Goal: Information Seeking & Learning: Check status

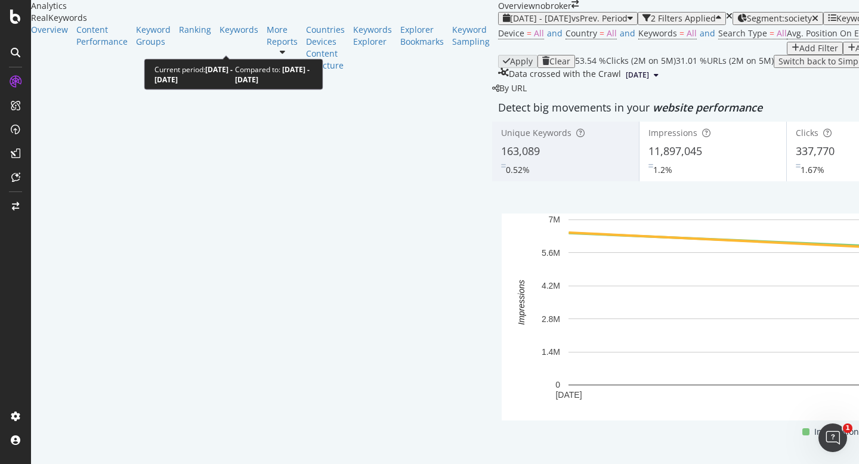
click at [510, 24] on span "2025 Aug. 17th - Sep. 13th" at bounding box center [540, 18] width 61 height 11
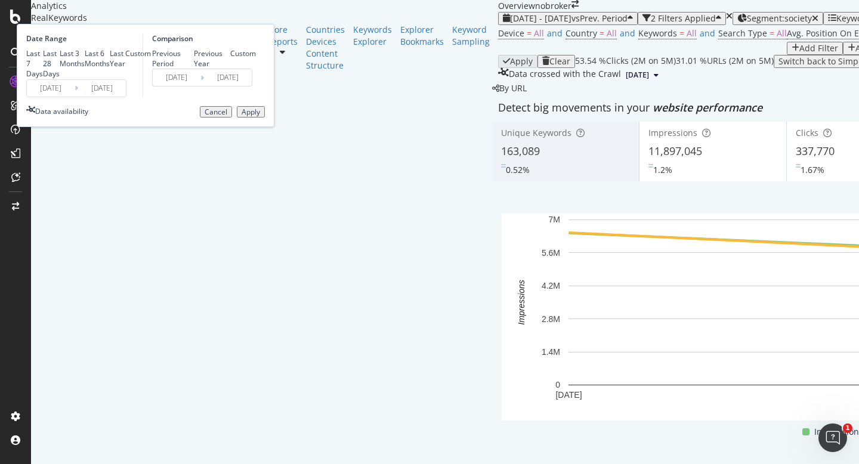
click at [75, 97] on input "2025/08/17" at bounding box center [51, 88] width 48 height 17
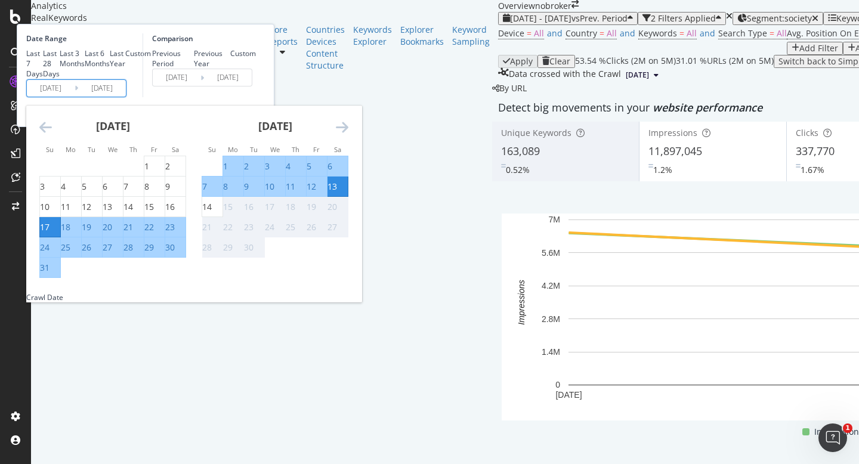
click at [228, 172] on div "1" at bounding box center [225, 166] width 5 height 12
type input "[DATE]"
type input "2025/08/19"
type input "[DATE]"
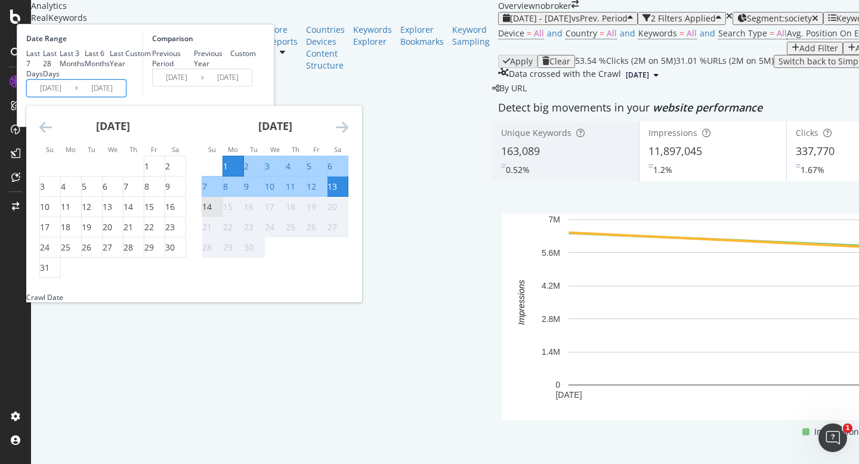
click at [212, 213] on div "14" at bounding box center [207, 207] width 10 height 12
type input "[DATE]"
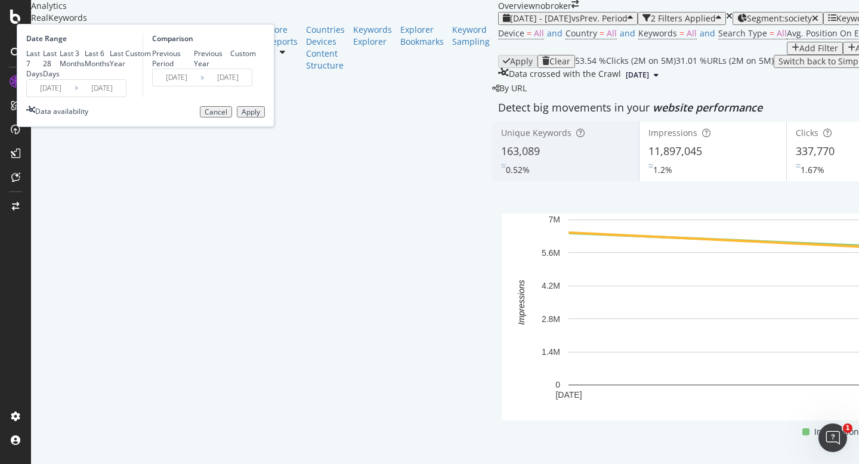
click at [260, 116] on div "Apply" at bounding box center [251, 112] width 18 height 8
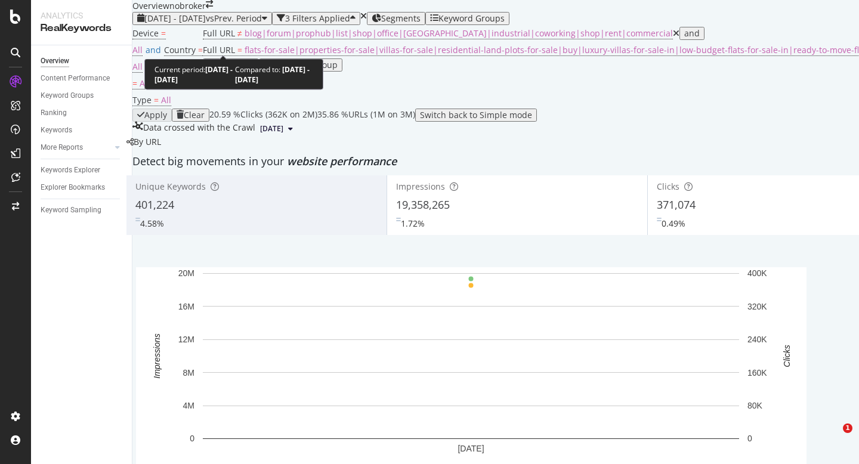
click at [177, 24] on span "2025 Sep. 1st - Sep. 11th" at bounding box center [174, 18] width 61 height 11
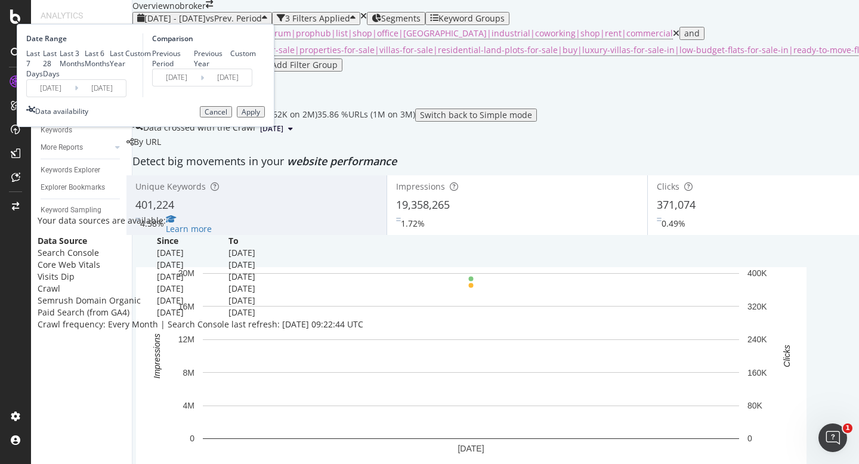
click at [75, 97] on input "[DATE]" at bounding box center [51, 88] width 48 height 17
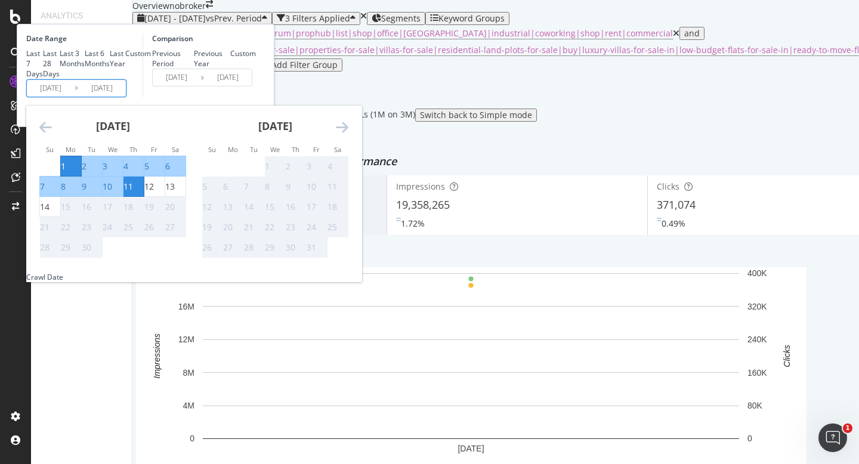
click at [66, 172] on div "1" at bounding box center [63, 166] width 5 height 12
click at [50, 213] on div "14" at bounding box center [45, 207] width 10 height 12
type input "[DATE]"
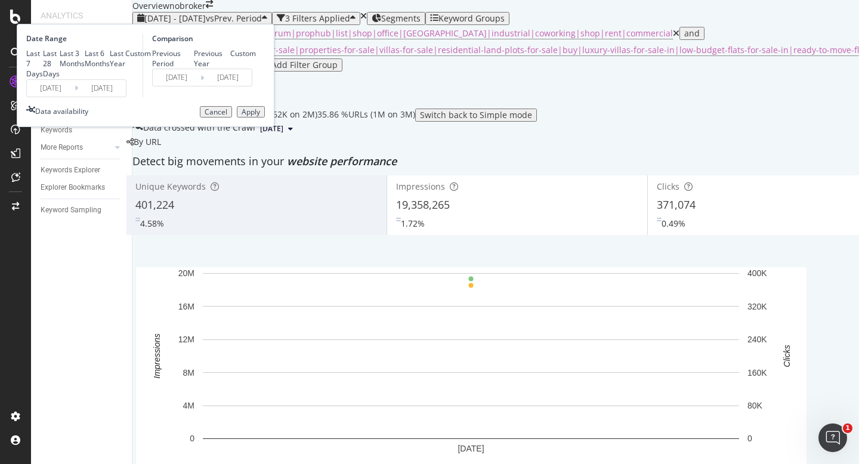
click at [260, 116] on div "Apply" at bounding box center [251, 112] width 18 height 8
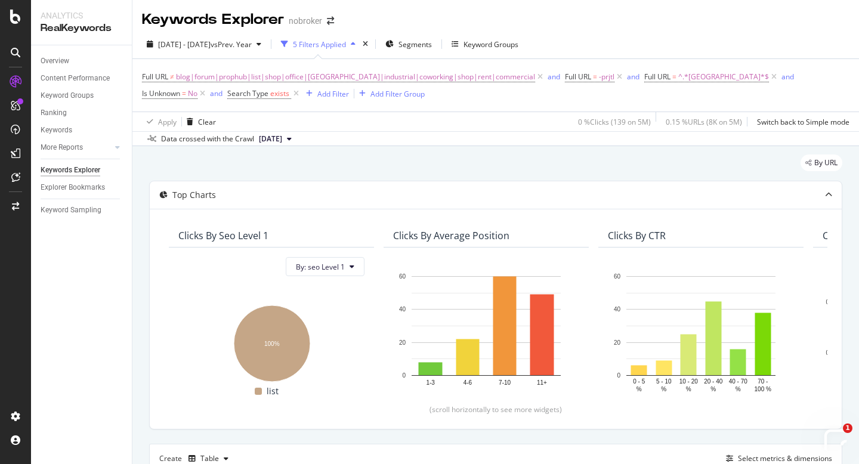
scroll to position [630, 0]
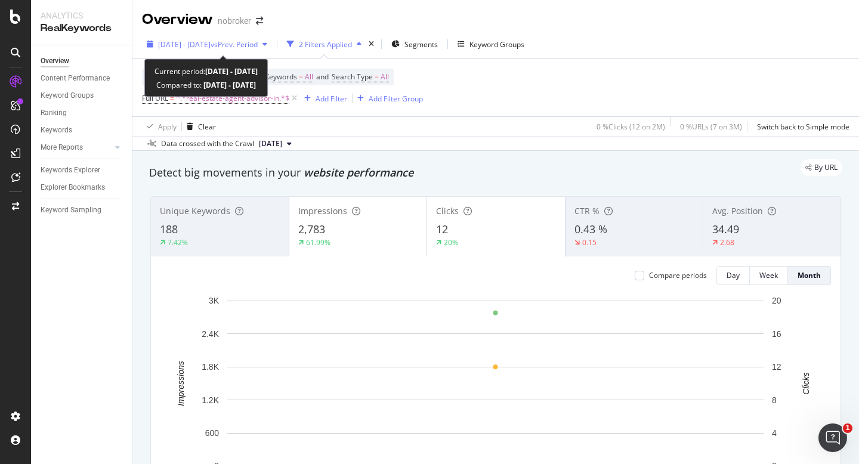
click at [191, 36] on div "[DATE] - [DATE] vs Prev. Period" at bounding box center [207, 44] width 130 height 18
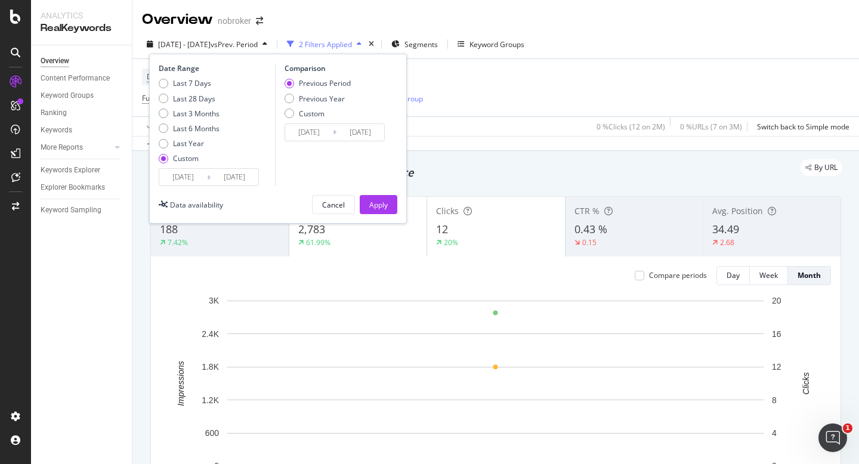
click at [179, 181] on input "[DATE]" at bounding box center [183, 177] width 48 height 17
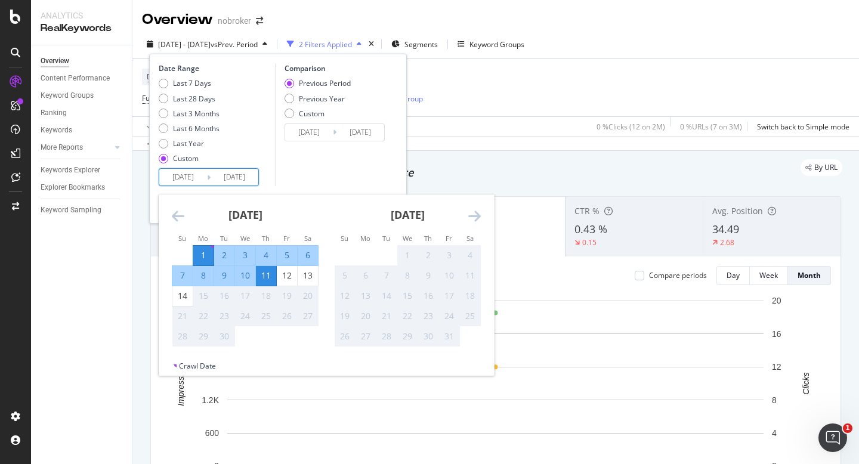
click at [203, 254] on div "1" at bounding box center [203, 255] width 20 height 12
click at [184, 298] on div "14" at bounding box center [182, 296] width 20 height 12
type input "[DATE]"
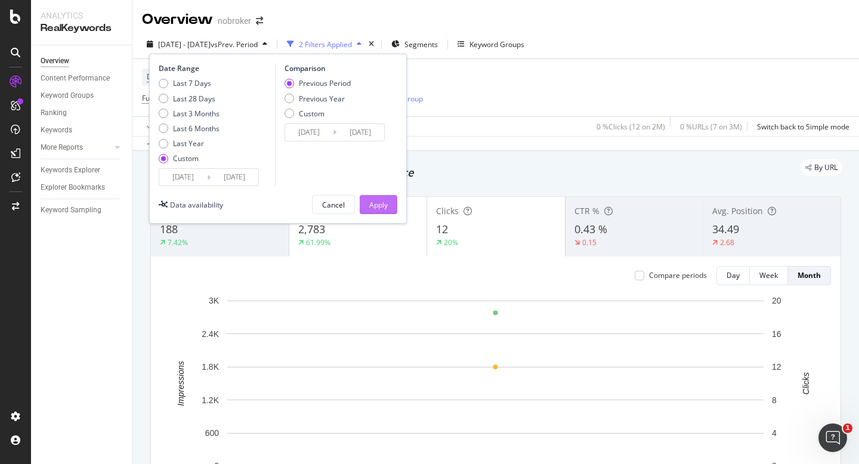
click at [364, 205] on button "Apply" at bounding box center [379, 204] width 38 height 19
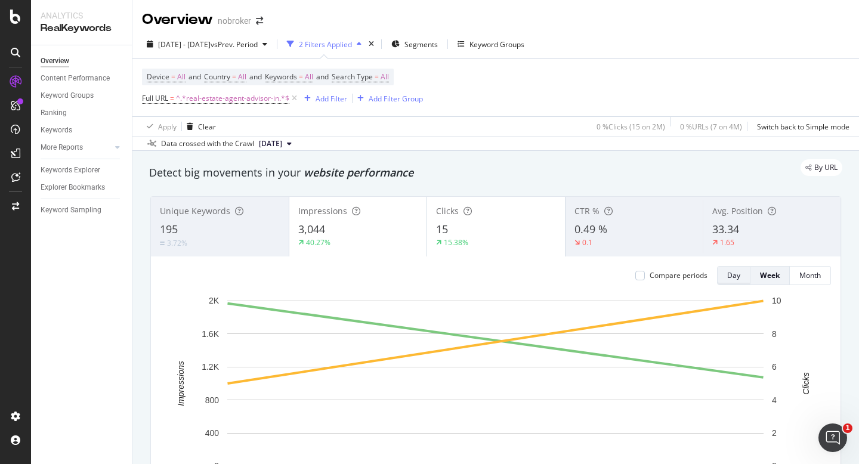
click at [724, 274] on button "Day" at bounding box center [733, 275] width 33 height 19
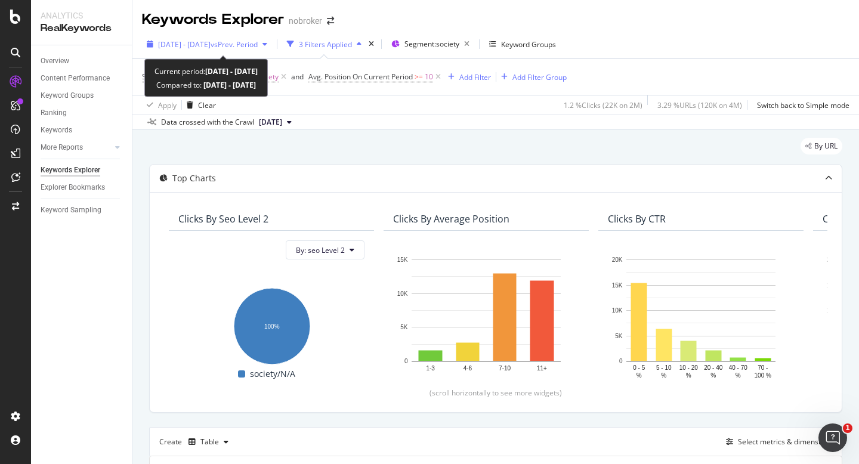
click at [211, 42] on span "[DATE] - [DATE]" at bounding box center [184, 44] width 52 height 10
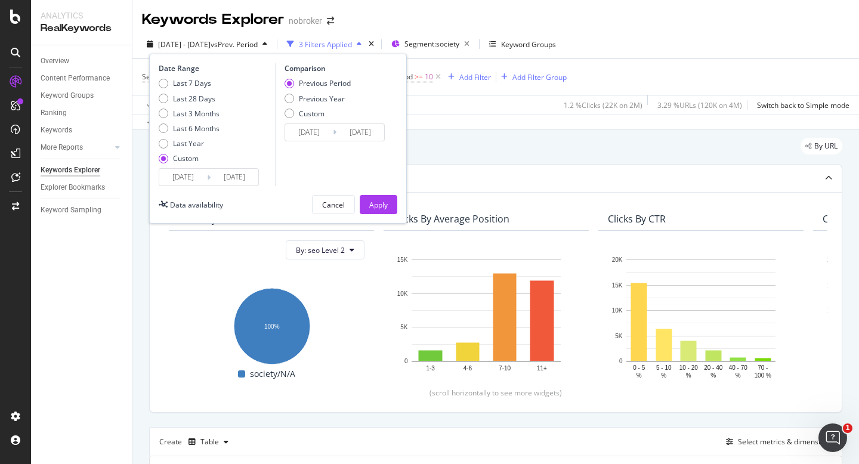
click at [175, 178] on input "[DATE]" at bounding box center [183, 177] width 48 height 17
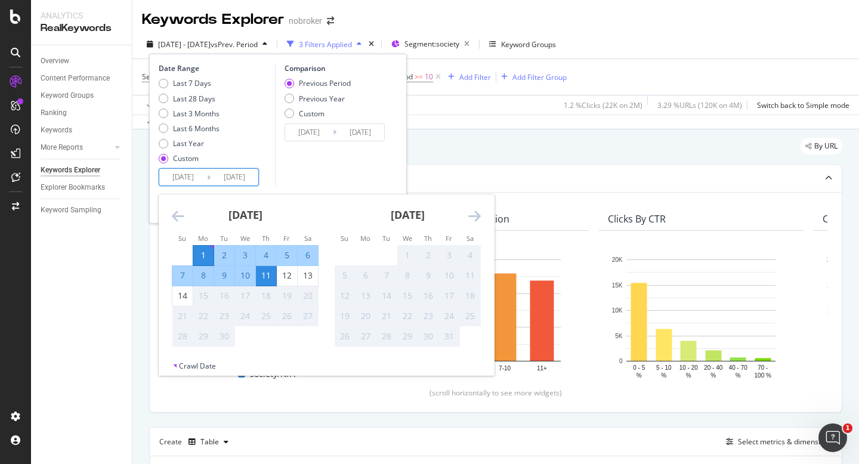
click at [208, 252] on div "1" at bounding box center [203, 255] width 20 height 12
click at [187, 301] on div "14" at bounding box center [182, 296] width 20 height 12
type input "[DATE]"
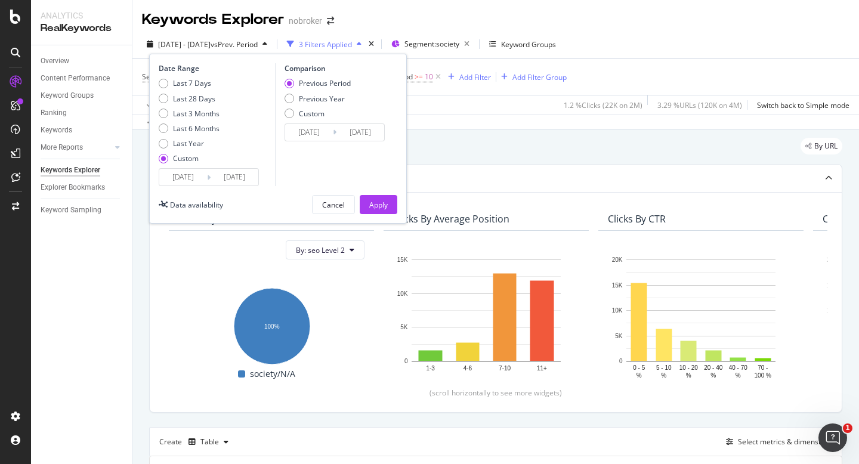
click at [384, 205] on div "Apply" at bounding box center [378, 205] width 18 height 10
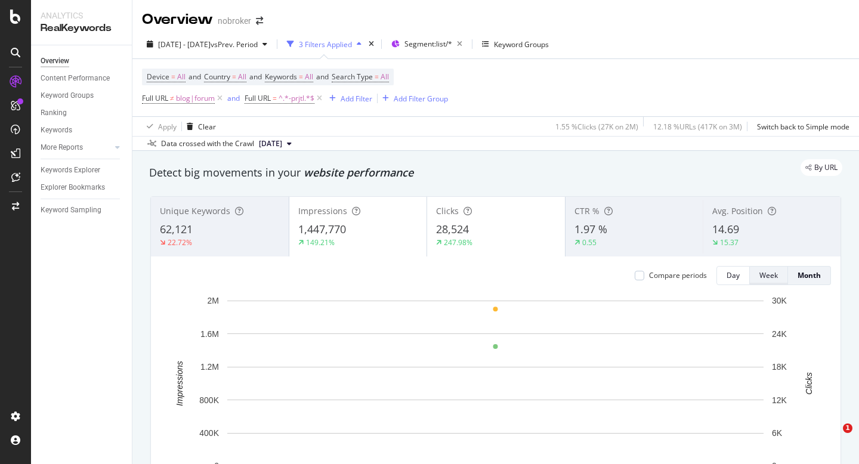
click at [767, 282] on div "Week" at bounding box center [768, 275] width 18 height 17
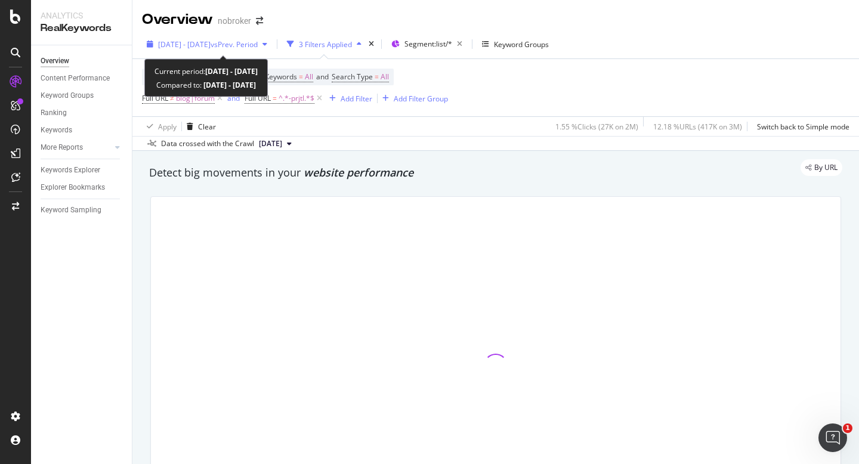
click at [206, 41] on span "[DATE] - [DATE]" at bounding box center [184, 44] width 52 height 10
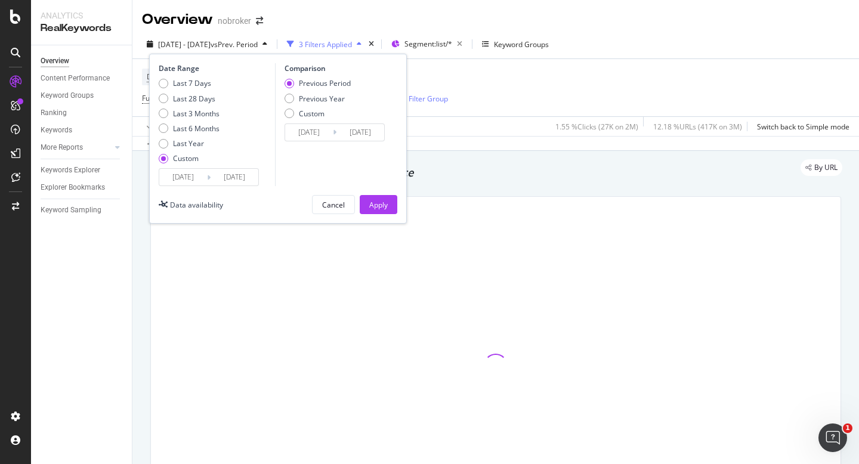
click at [181, 177] on input "[DATE]" at bounding box center [183, 177] width 48 height 17
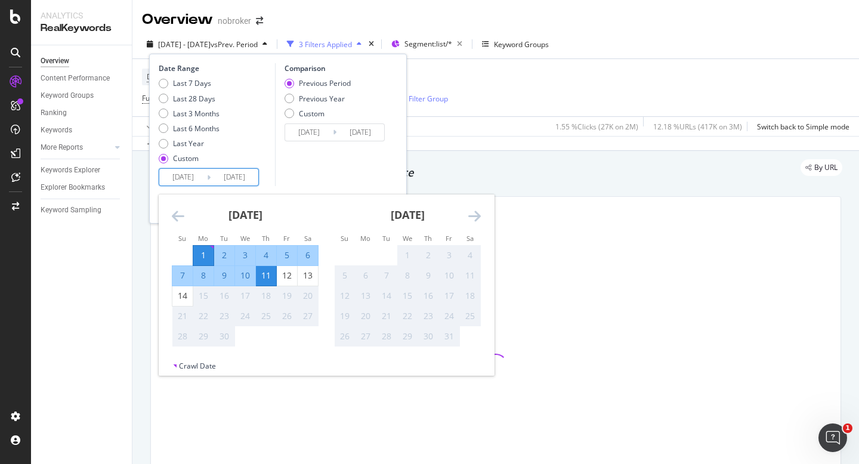
click at [204, 249] on div "1" at bounding box center [203, 256] width 20 height 20
click at [184, 294] on div "14" at bounding box center [182, 296] width 20 height 12
type input "[DATE]"
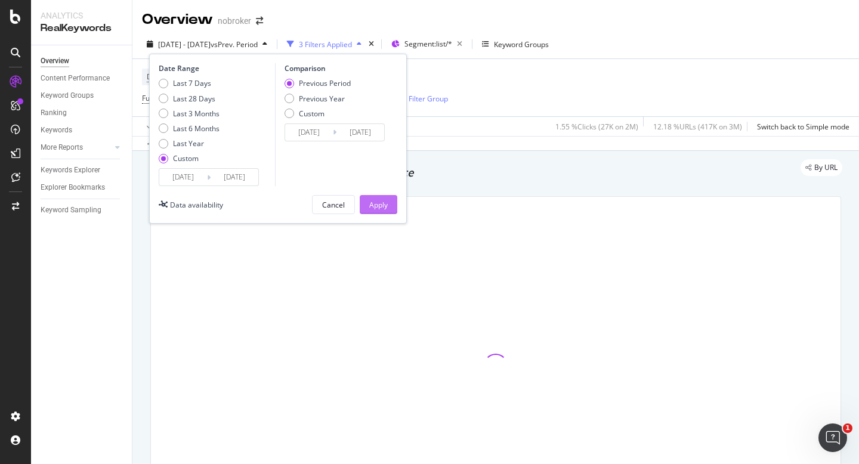
click at [371, 206] on div "Apply" at bounding box center [378, 205] width 18 height 10
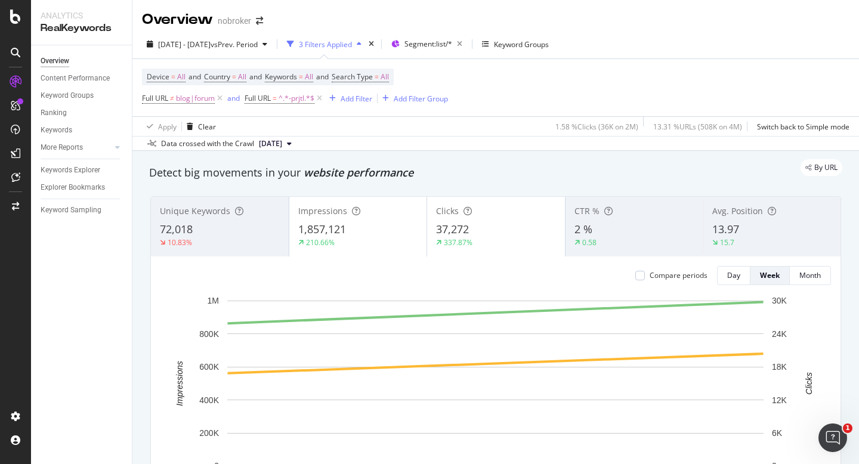
click at [51, 462] on div "Overview Content Performance Keyword Groups Ranking Keywords More Reports Count…" at bounding box center [81, 254] width 101 height 419
click at [741, 279] on button "Day" at bounding box center [733, 275] width 33 height 19
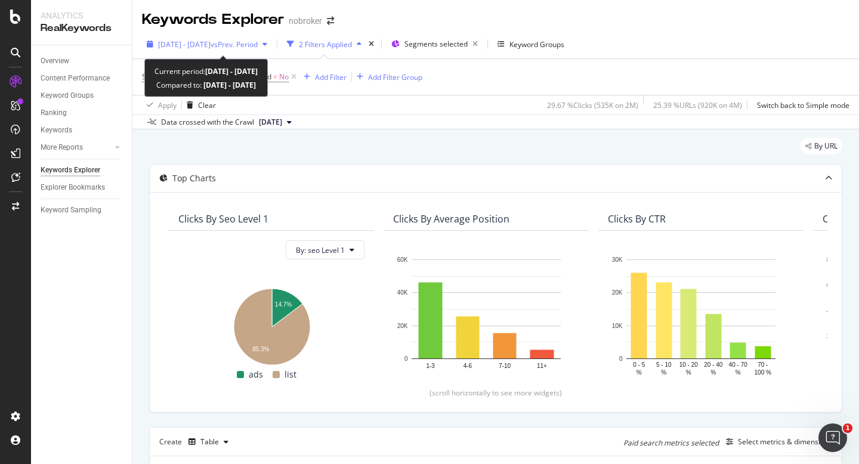
click at [193, 46] on span "[DATE] - [DATE]" at bounding box center [184, 44] width 52 height 10
click at [182, 47] on span "[DATE] - [DATE]" at bounding box center [184, 44] width 52 height 10
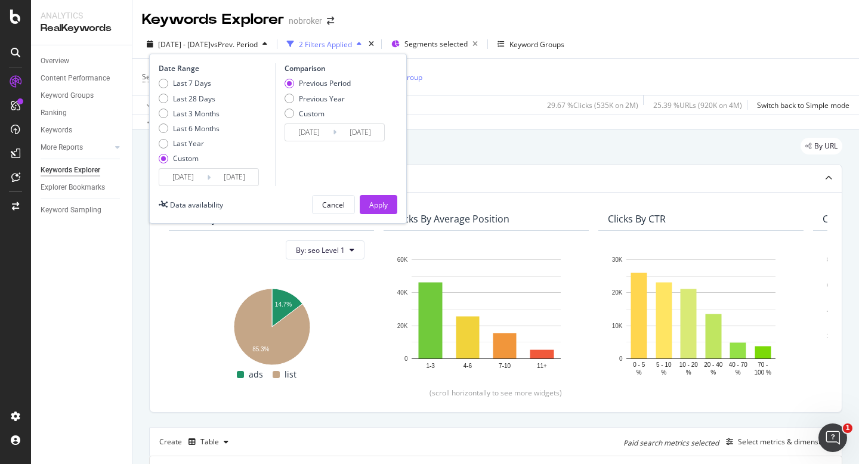
click at [183, 178] on input "[DATE]" at bounding box center [183, 177] width 48 height 17
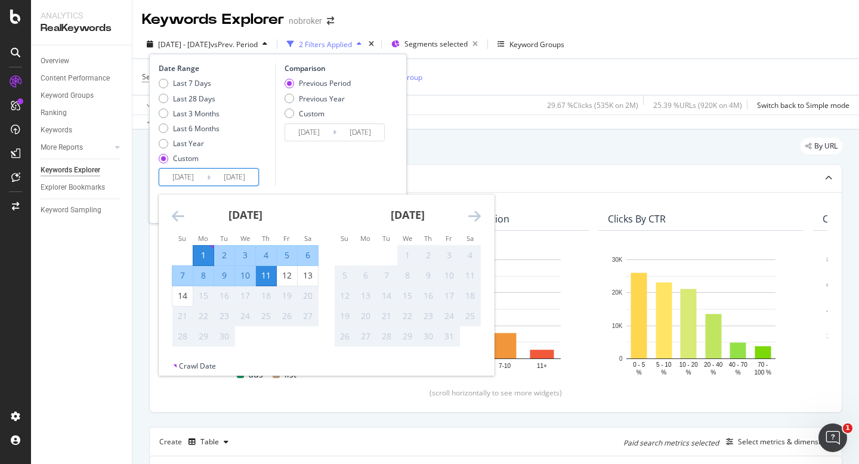
click at [202, 254] on div "1" at bounding box center [203, 255] width 20 height 12
click at [187, 297] on div "14" at bounding box center [182, 296] width 20 height 12
type input "[DATE]"
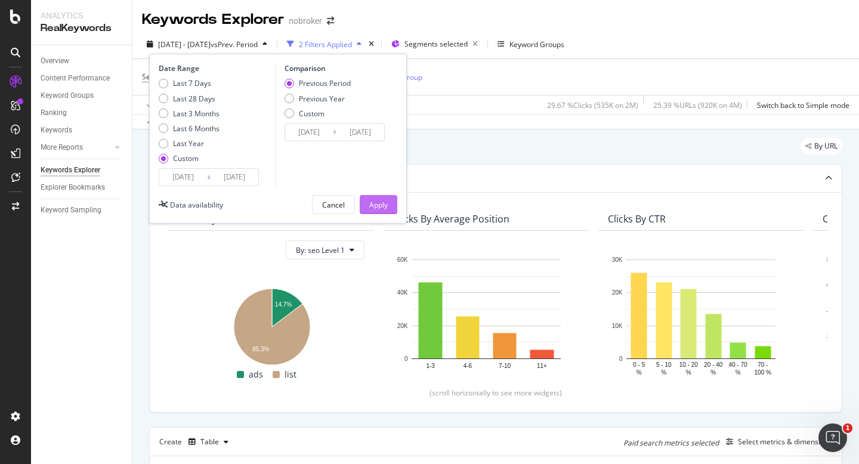
click at [375, 202] on div "Apply" at bounding box center [378, 205] width 18 height 10
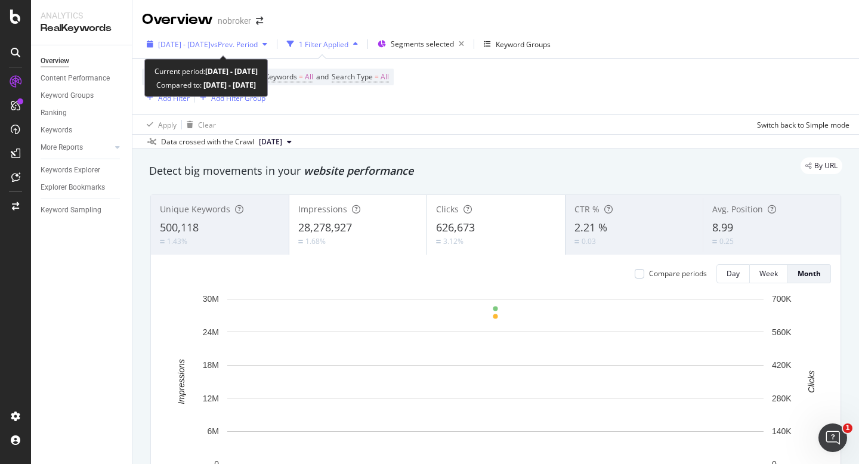
click at [201, 41] on span "[DATE] - [DATE]" at bounding box center [184, 44] width 52 height 10
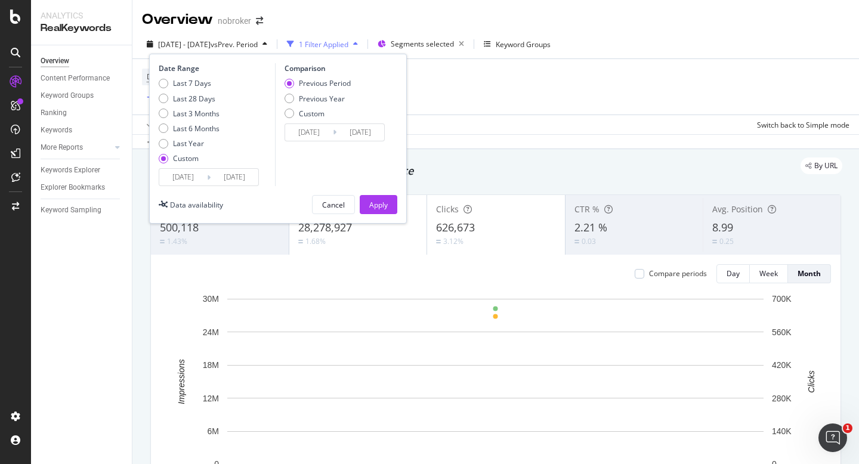
click at [183, 177] on input "[DATE]" at bounding box center [183, 177] width 48 height 17
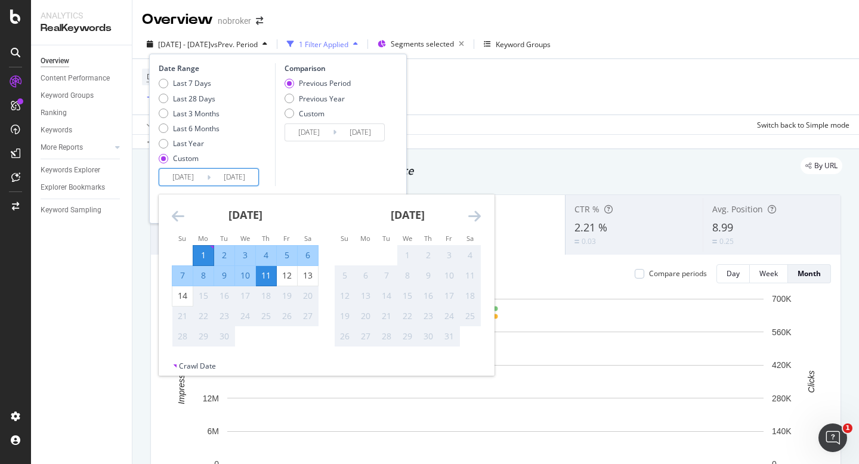
click at [201, 249] on div "1" at bounding box center [203, 256] width 20 height 20
click at [183, 295] on div "14" at bounding box center [182, 296] width 20 height 12
type input "[DATE]"
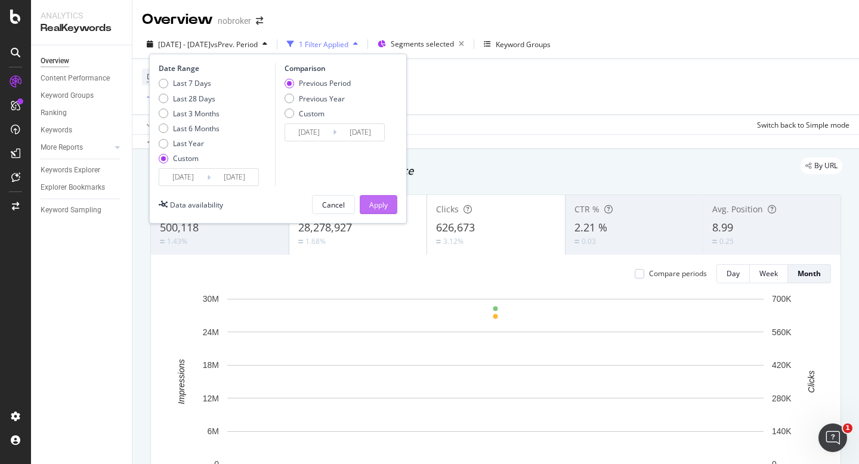
click at [382, 206] on div "Apply" at bounding box center [378, 205] width 18 height 10
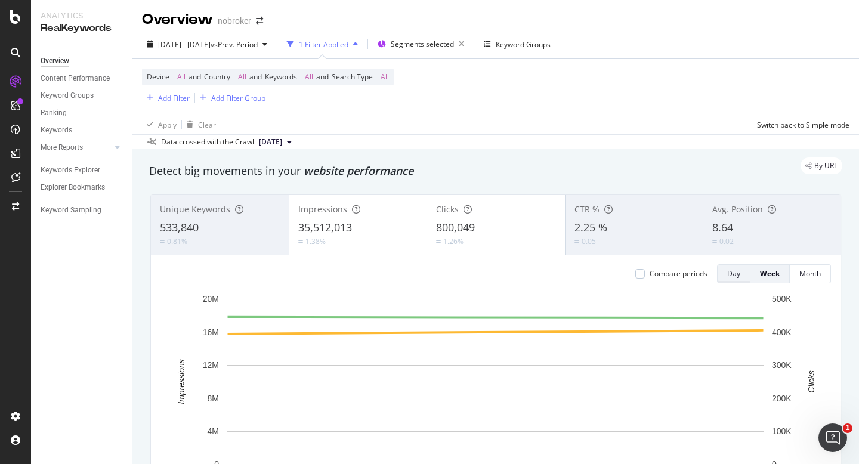
click at [727, 275] on div "Day" at bounding box center [733, 273] width 13 height 10
